Goal: Task Accomplishment & Management: Complete application form

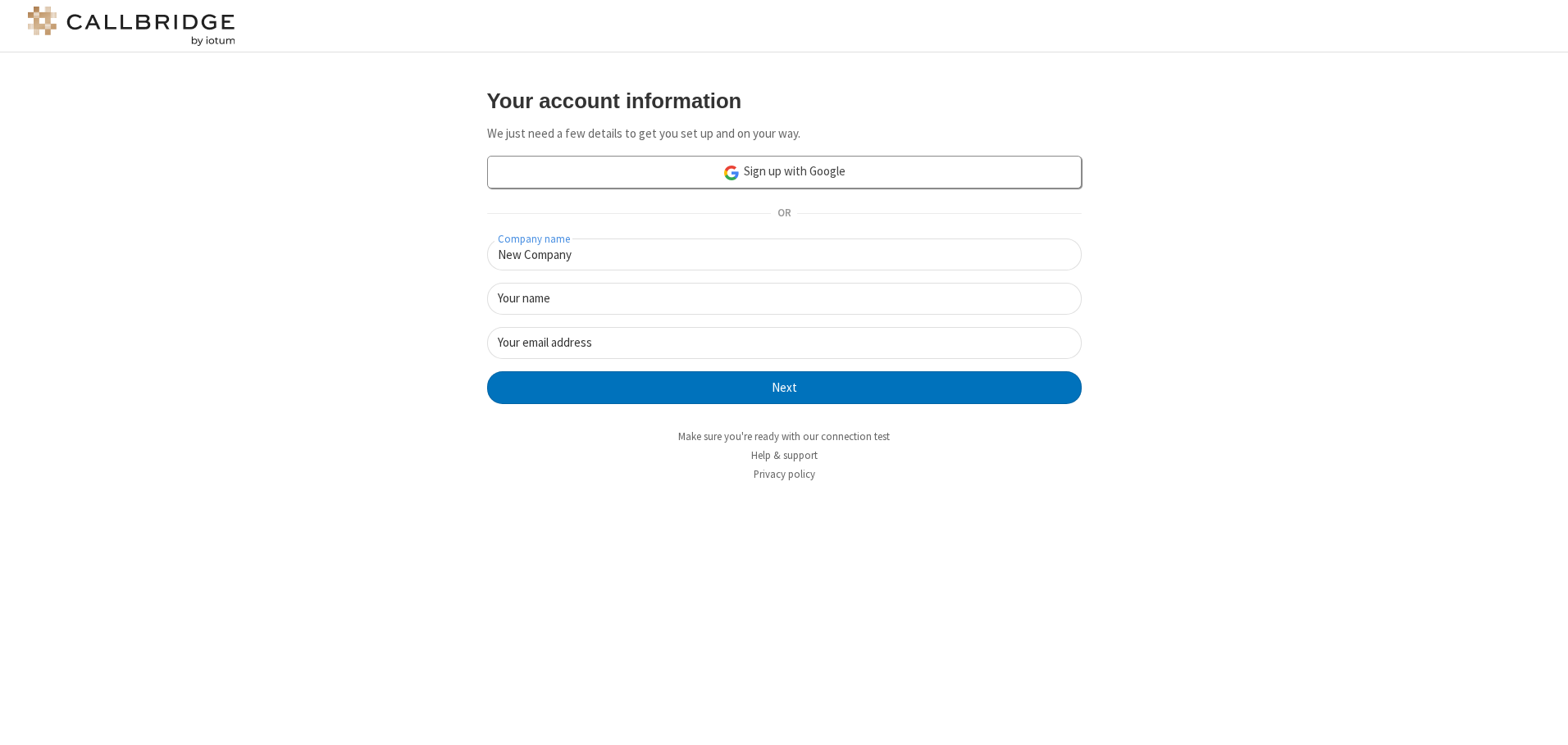
type input "New Company"
type input "New User"
type input "newUser@newUser.freesmackdown.b"
click button "Next" at bounding box center [784, 387] width 594 height 33
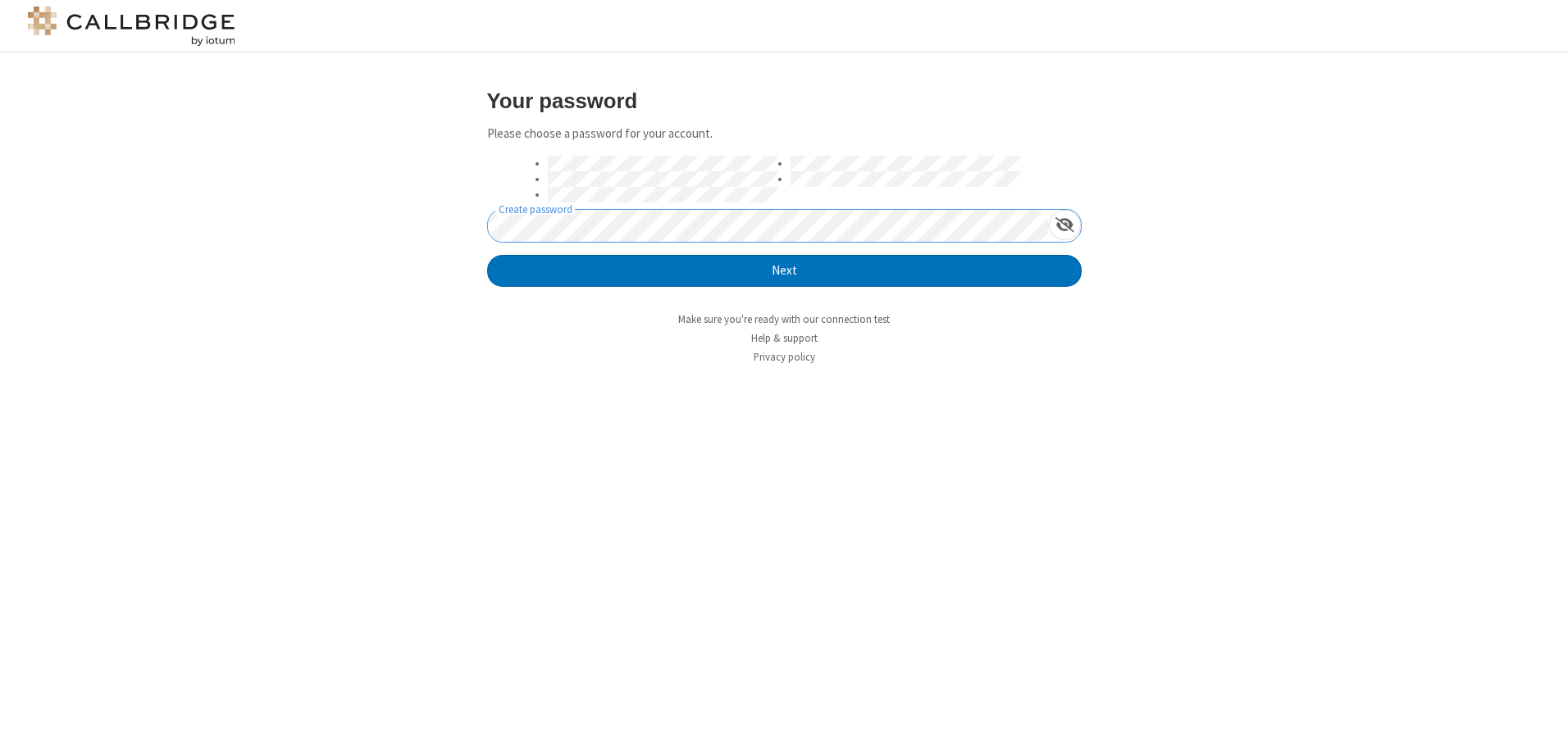
click button "Next" at bounding box center [784, 271] width 594 height 33
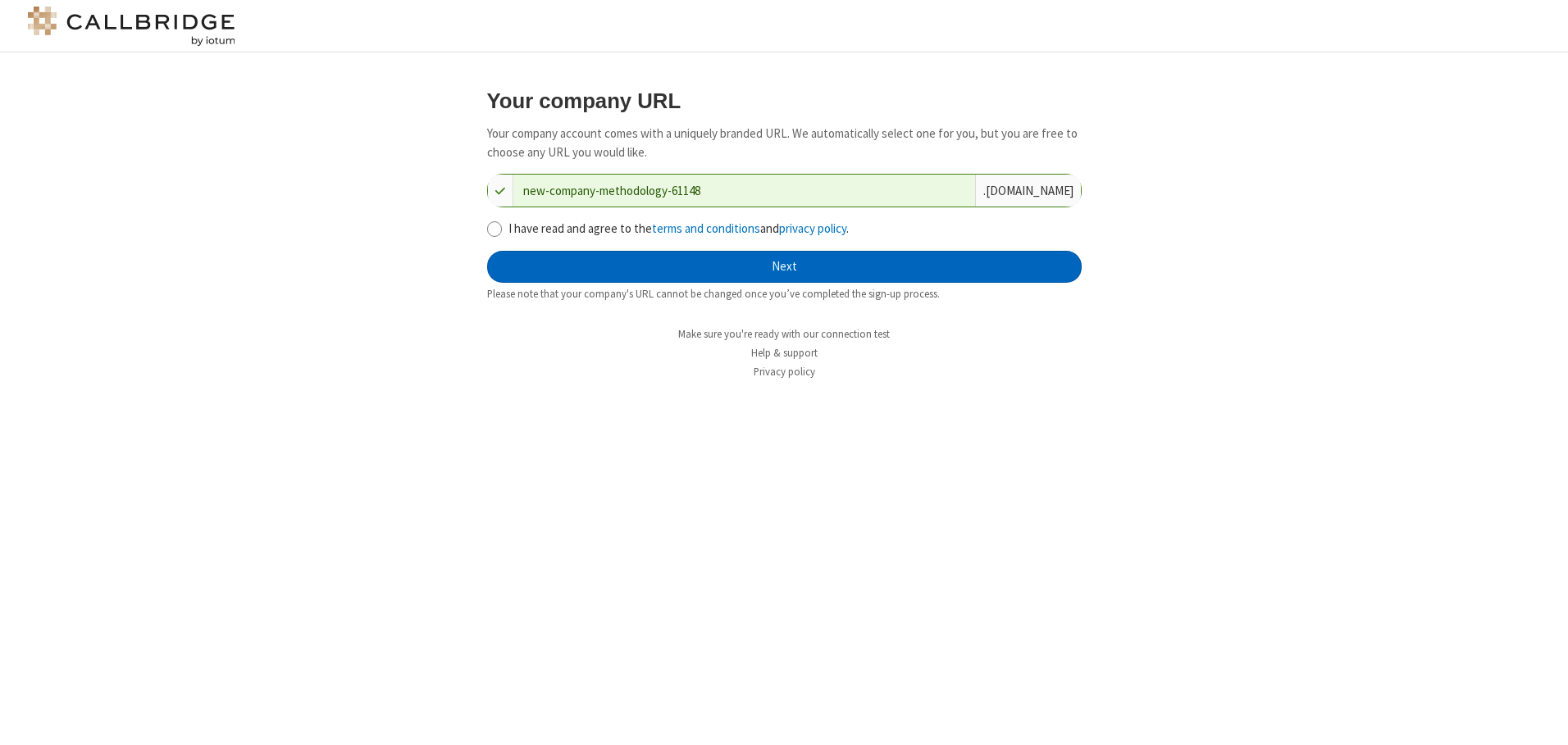
click at [784, 267] on button "Next" at bounding box center [784, 267] width 594 height 33
